Goal: Book appointment/travel/reservation

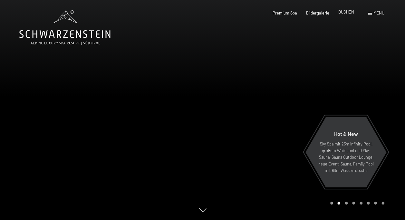
click at [343, 14] on span "BUCHEN" at bounding box center [346, 11] width 16 height 5
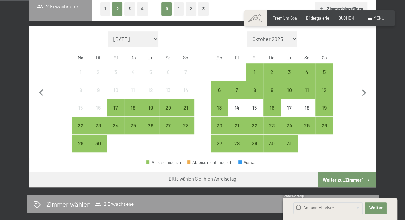
scroll to position [158, 0]
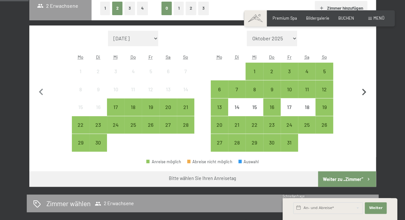
click at [362, 89] on icon "button" at bounding box center [364, 92] width 4 height 7
select select "2025-10-01"
select select "2025-11-01"
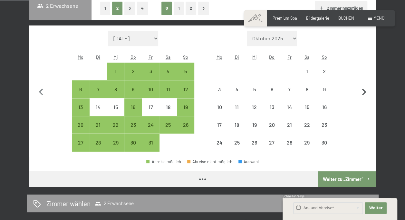
click at [362, 89] on icon "button" at bounding box center [364, 92] width 4 height 7
select select "2025-11-01"
select select "2025-12-01"
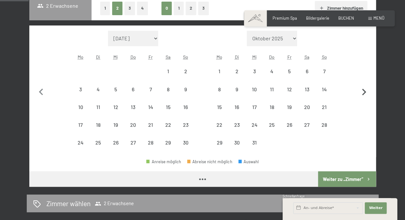
select select "2025-11-01"
select select "2025-12-01"
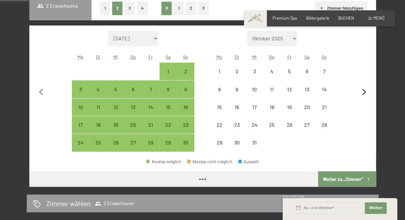
select select "2025-11-01"
select select "2025-12-01"
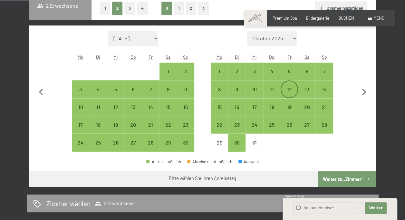
click at [289, 87] on div "12" at bounding box center [289, 95] width 16 height 16
select select "2025-11-01"
select select "2025-12-01"
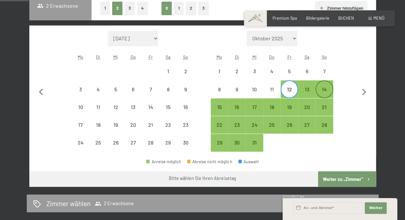
click at [325, 91] on div "14" at bounding box center [324, 95] width 16 height 16
select select "2025-11-01"
select select "2025-12-01"
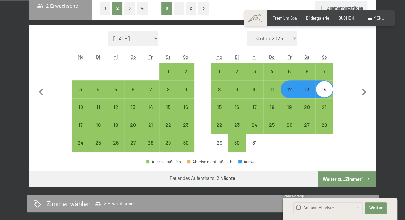
click at [343, 176] on button "Weiter zu „Zimmer“" at bounding box center [347, 178] width 58 height 15
select select "2025-11-01"
select select "2025-12-01"
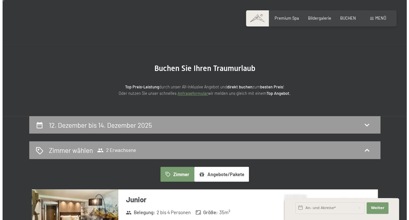
scroll to position [5, 0]
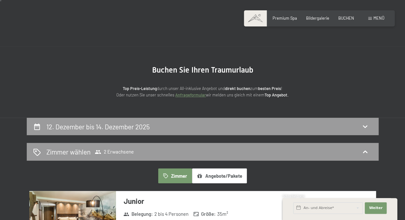
click at [374, 16] on span "Menü" at bounding box center [378, 17] width 11 height 5
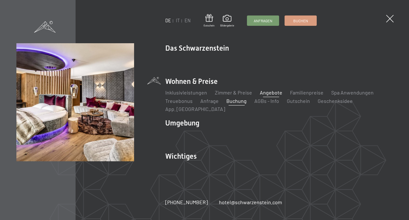
click at [267, 95] on link "Angebote" at bounding box center [271, 92] width 23 height 6
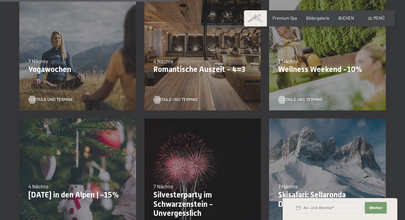
scroll to position [427, 0]
click at [296, 97] on span "Details und Termine" at bounding box center [308, 100] width 42 height 6
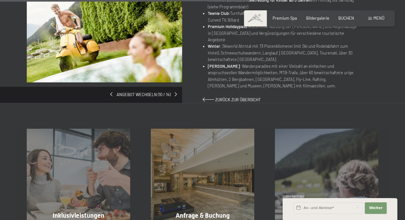
scroll to position [382, 0]
